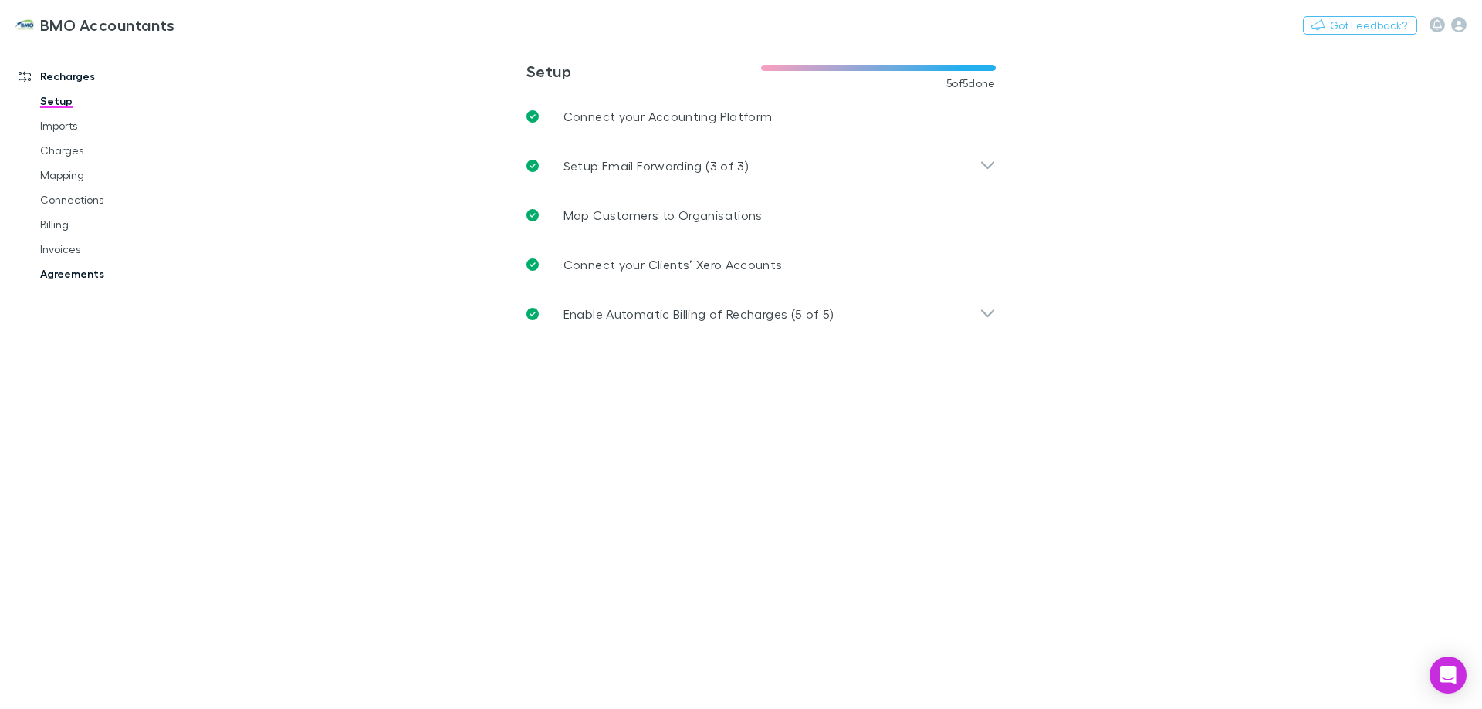
click at [71, 276] on link "Agreements" at bounding box center [117, 274] width 184 height 25
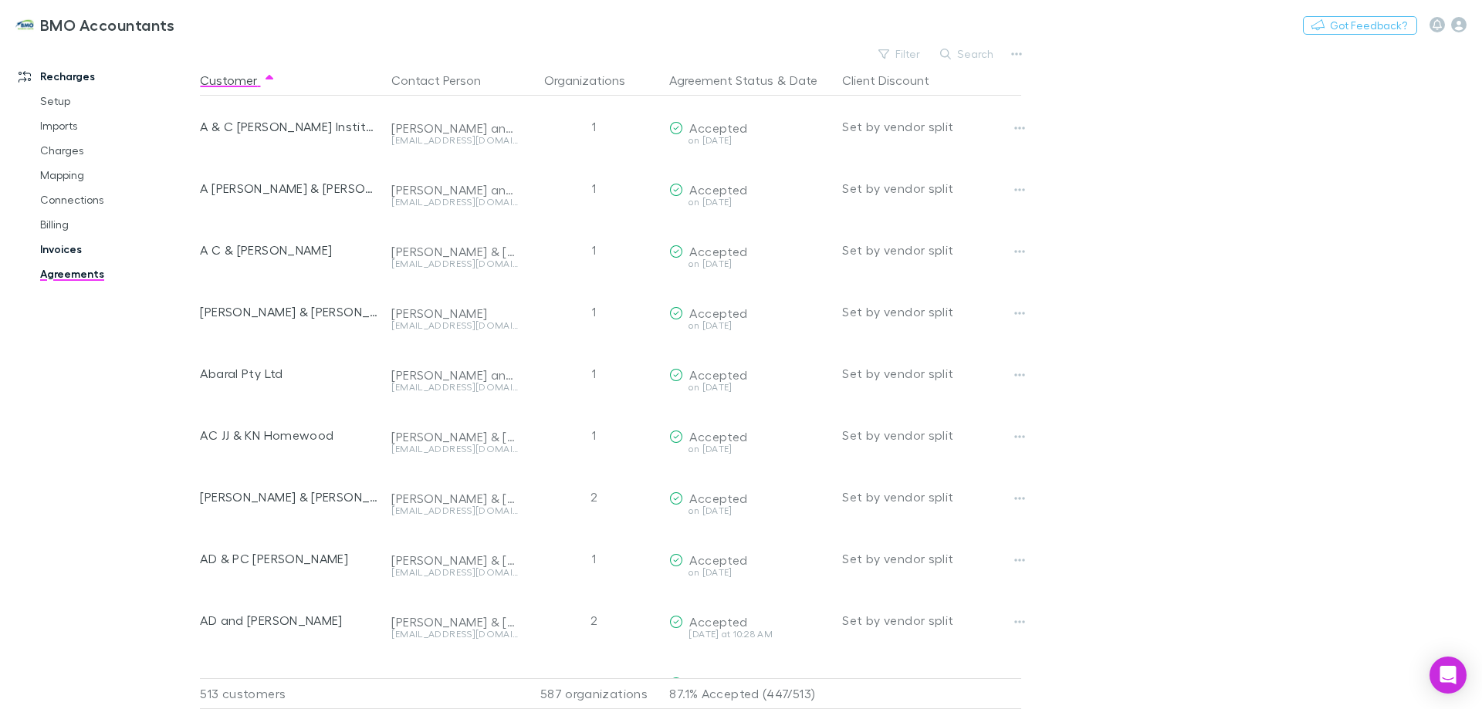
click at [56, 248] on link "Invoices" at bounding box center [117, 249] width 184 height 25
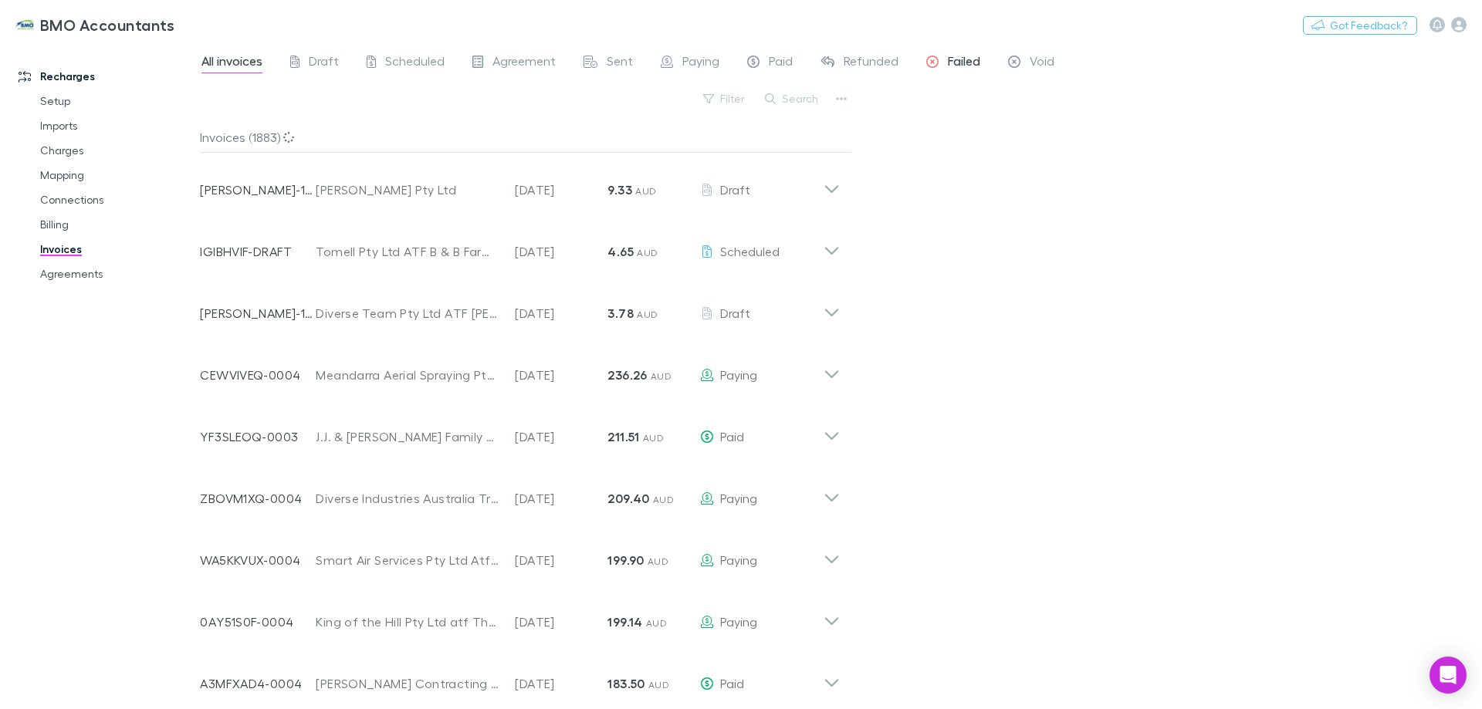
click at [965, 61] on span "Failed" at bounding box center [964, 63] width 32 height 20
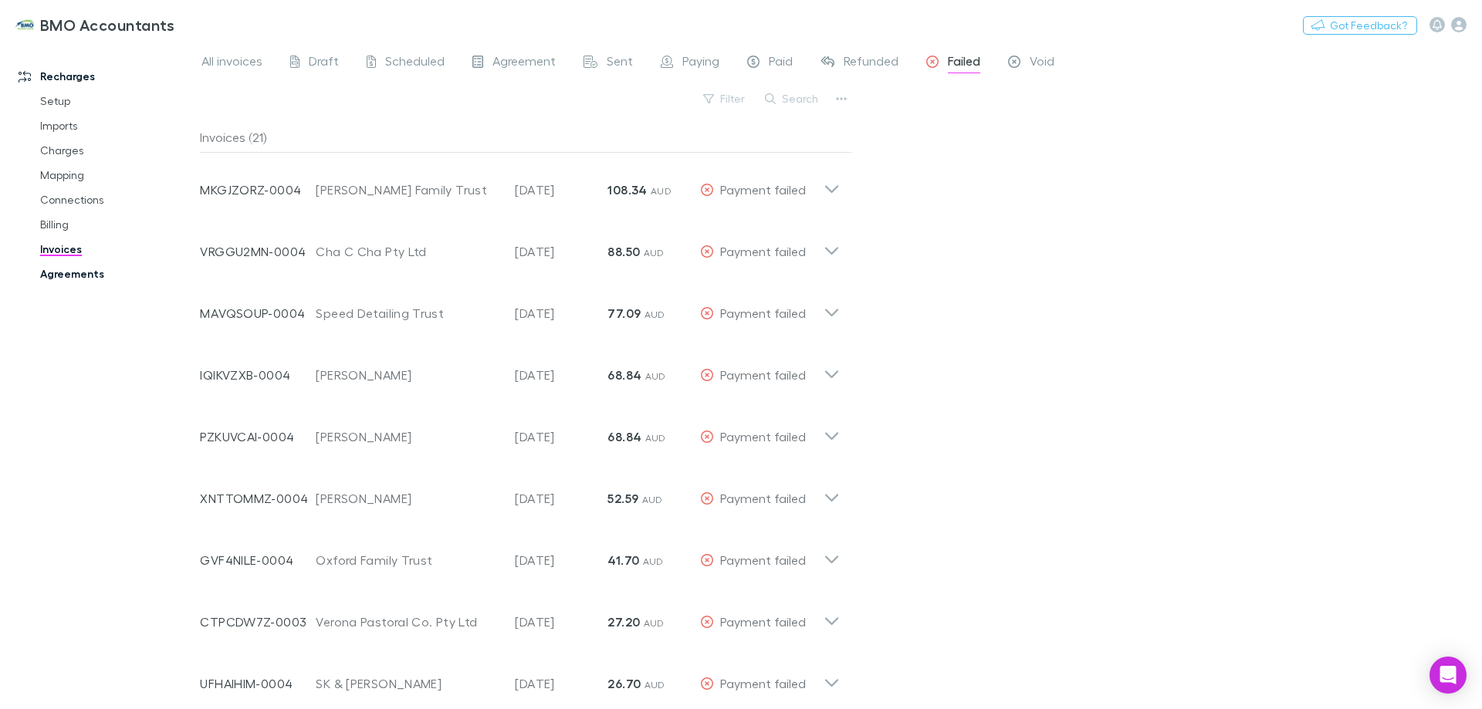
click at [84, 268] on link "Agreements" at bounding box center [117, 274] width 184 height 25
